Goal: Transaction & Acquisition: Book appointment/travel/reservation

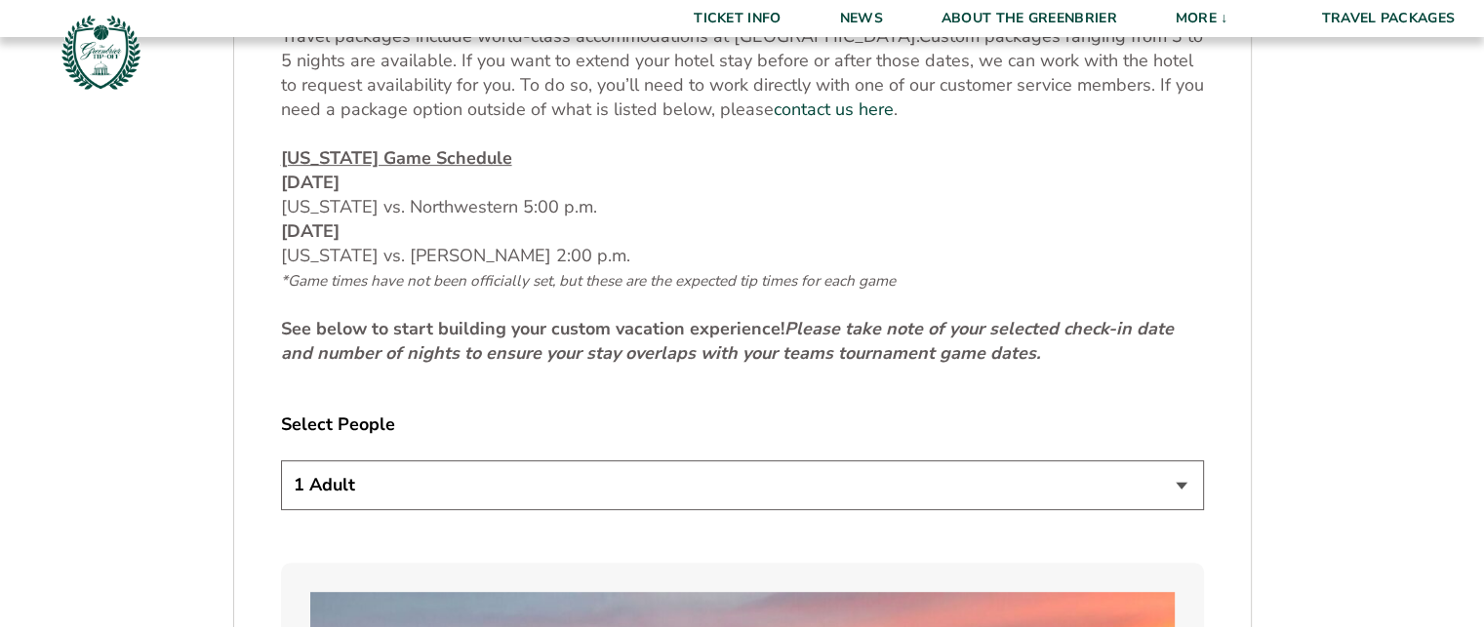
scroll to position [853, 0]
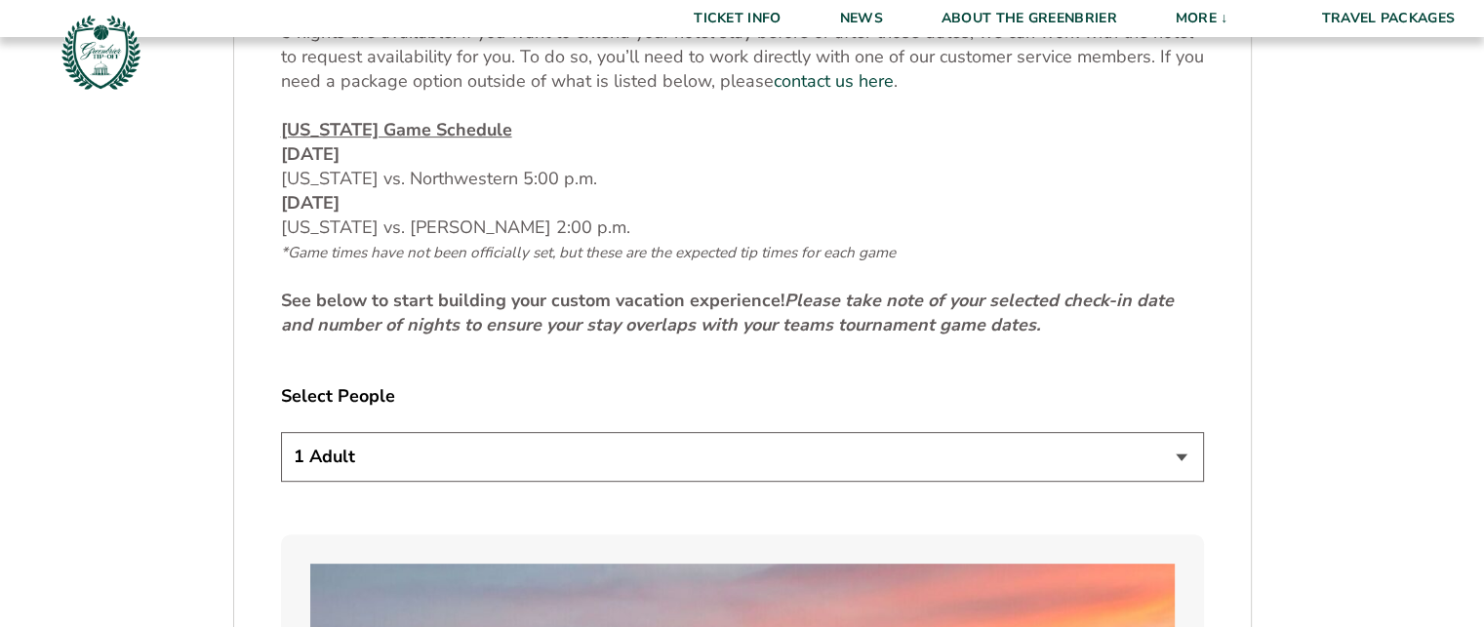
click at [1175, 456] on select "1 Adult 2 Adults 3 Adults 4 Adults 2 Adults + 1 Child 2 Adults + 2 Children 2 A…" at bounding box center [742, 457] width 923 height 50
select select "3 Adults"
click at [281, 432] on select "1 Adult 2 Adults 3 Adults 4 Adults 2 Adults + 1 Child 2 Adults + 2 Children 2 A…" at bounding box center [742, 457] width 923 height 50
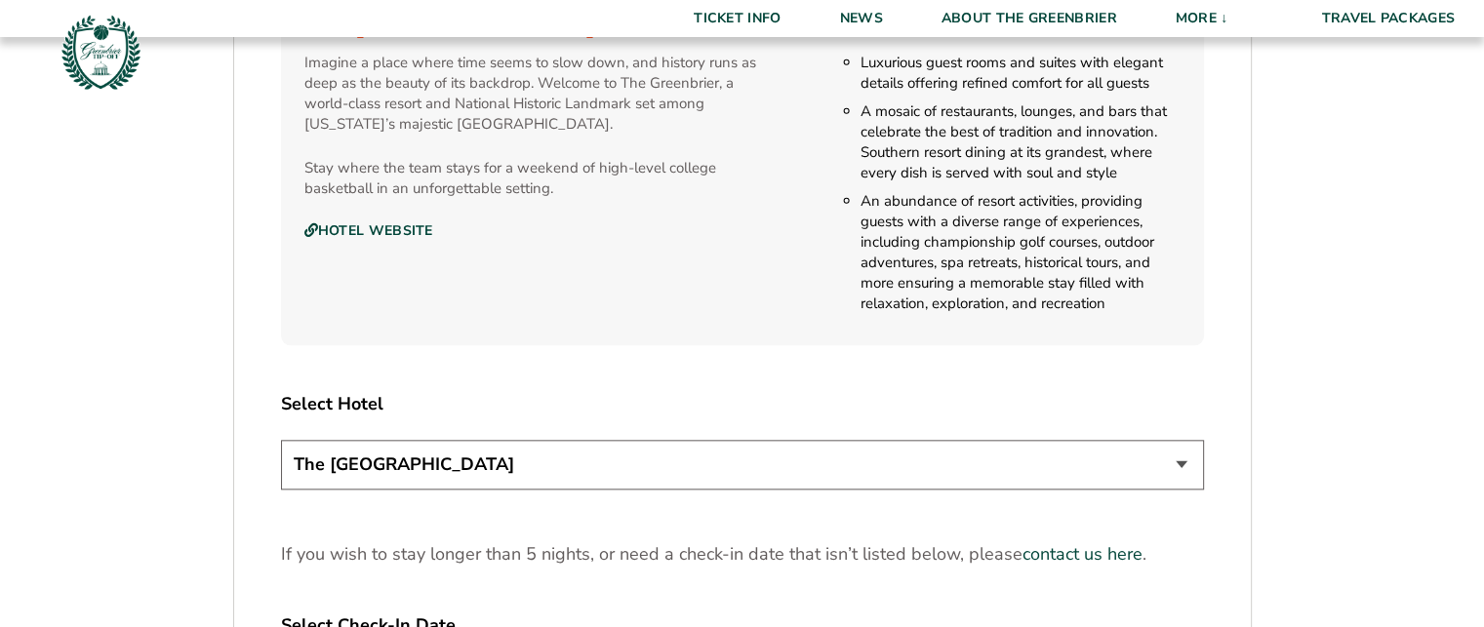
scroll to position [2236, 0]
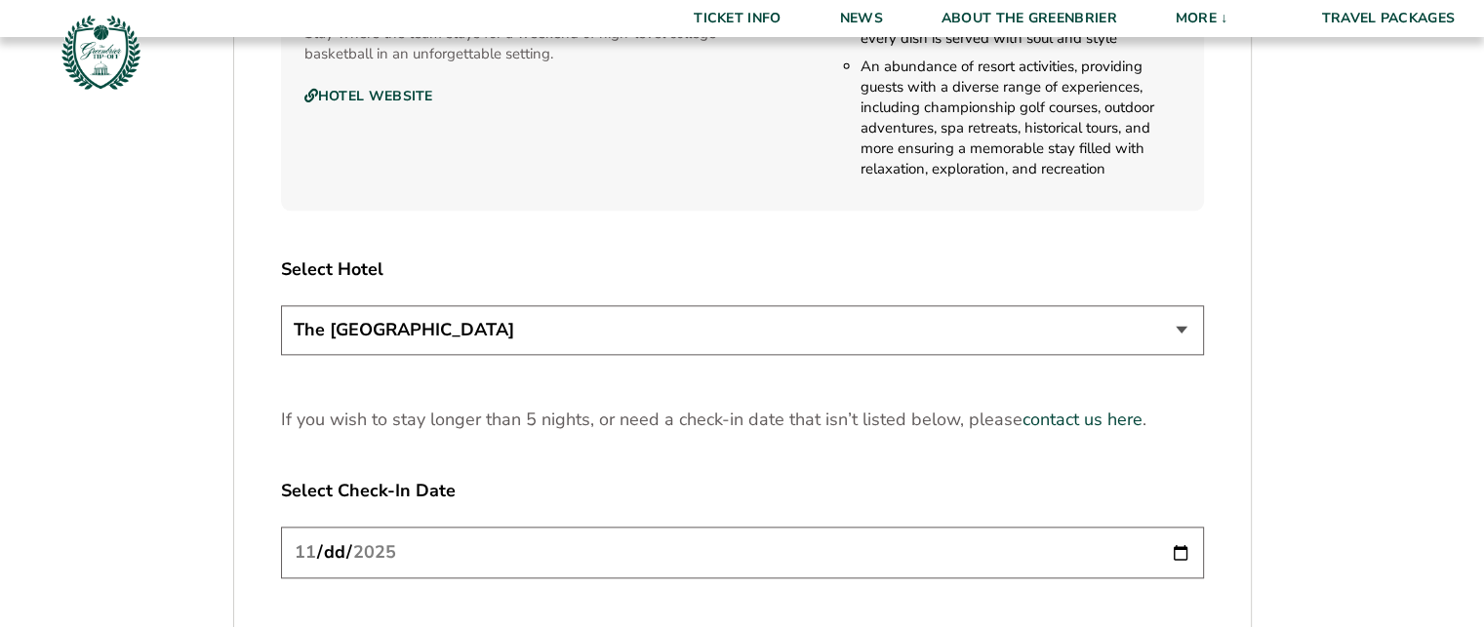
click at [1188, 327] on select "The [GEOGRAPHIC_DATA]" at bounding box center [742, 330] width 923 height 50
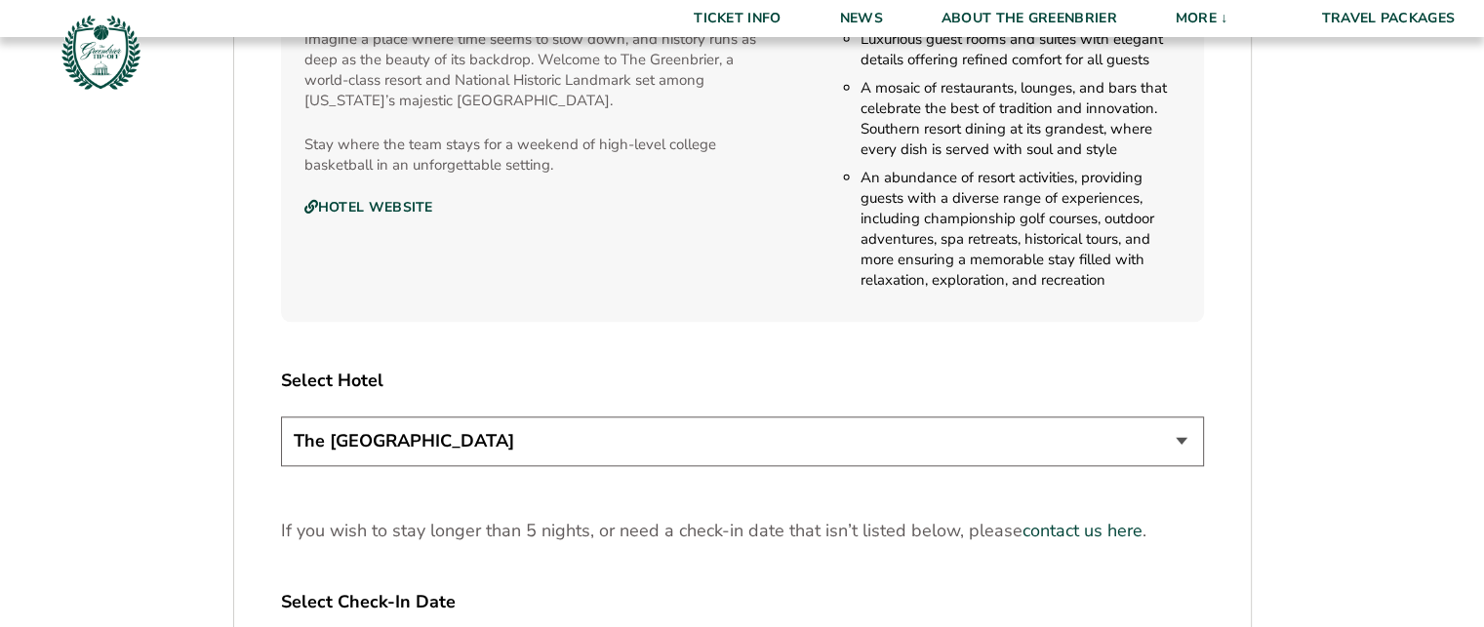
scroll to position [2396, 0]
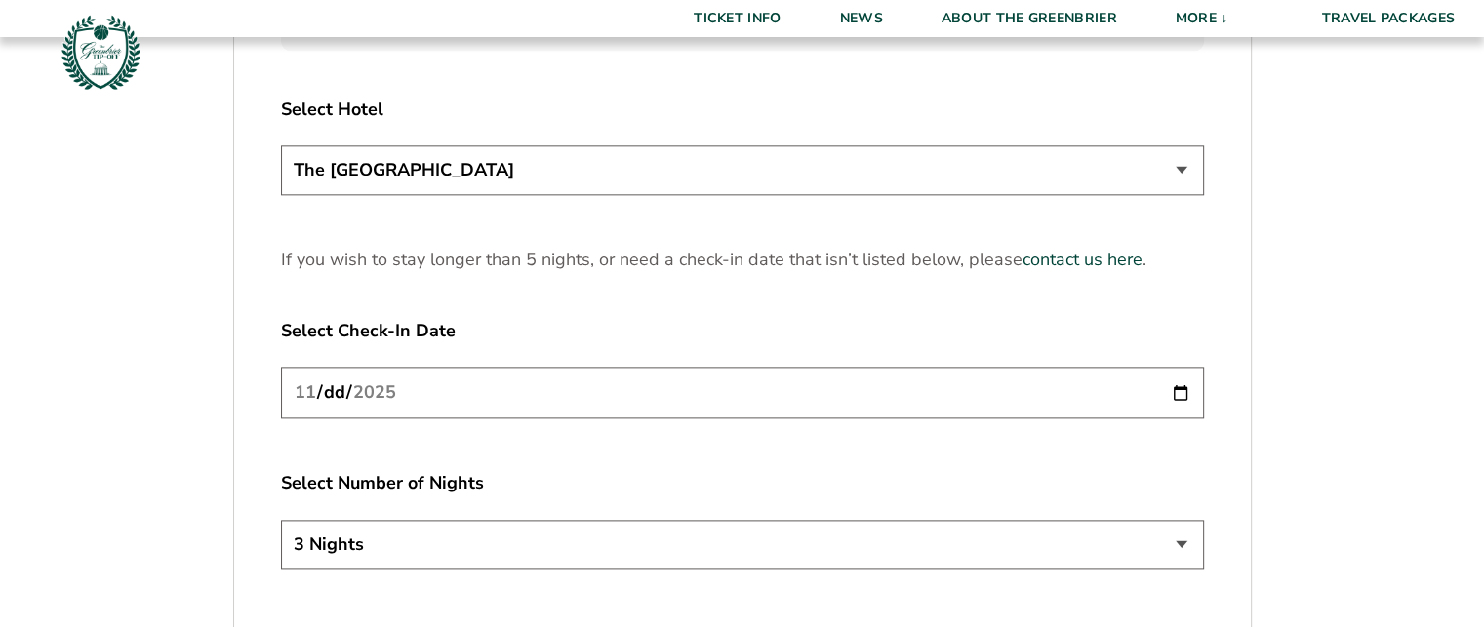
click at [1186, 397] on input "[DATE]" at bounding box center [742, 393] width 923 height 52
type input "[DATE]"
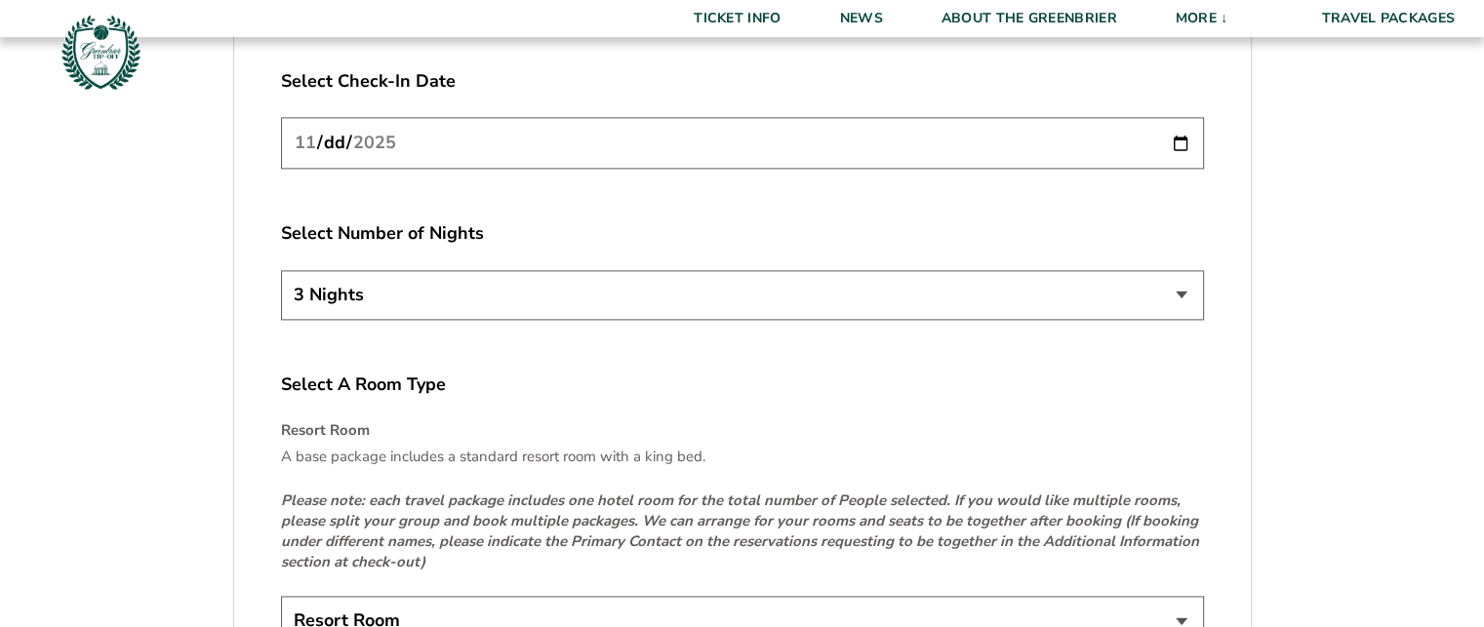
scroll to position [2905, 0]
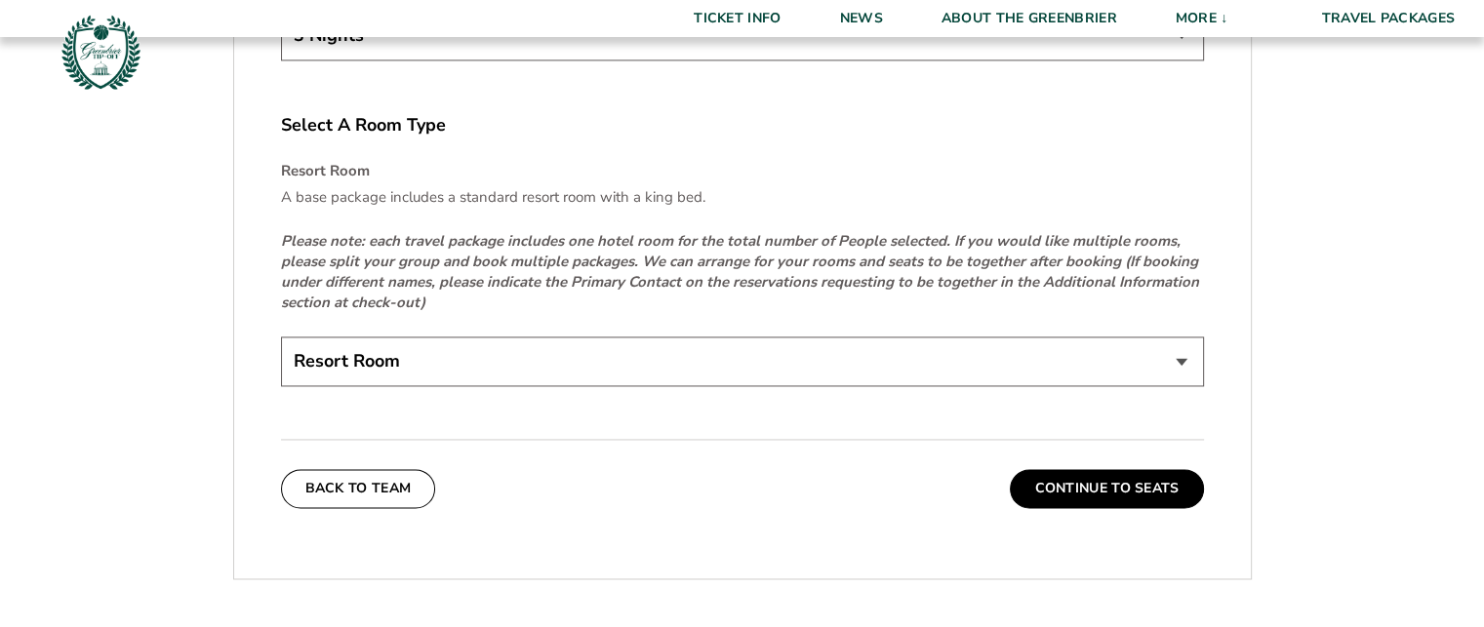
click at [1183, 358] on select "Resort Room" at bounding box center [742, 362] width 923 height 50
click at [1178, 357] on select "Resort Room" at bounding box center [742, 362] width 923 height 50
